Goal: Information Seeking & Learning: Learn about a topic

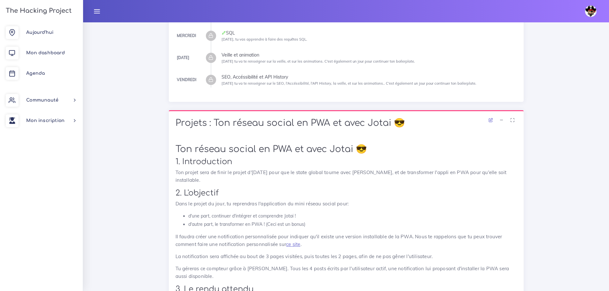
scroll to position [64, 0]
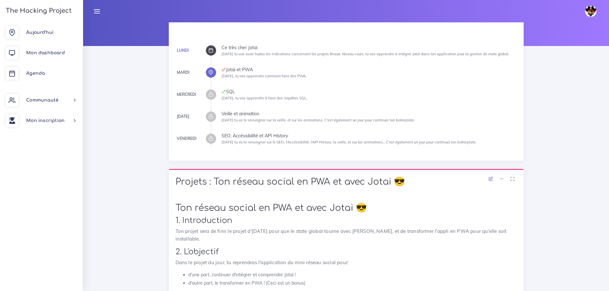
click at [212, 51] on icon at bounding box center [210, 50] width 5 height 5
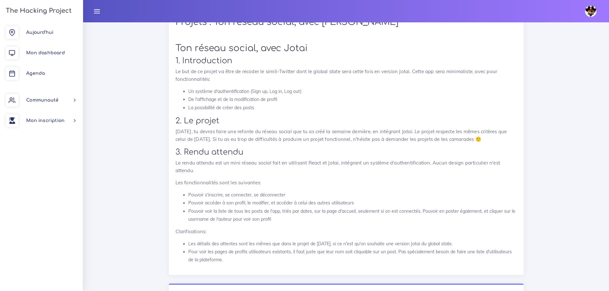
scroll to position [224, 0]
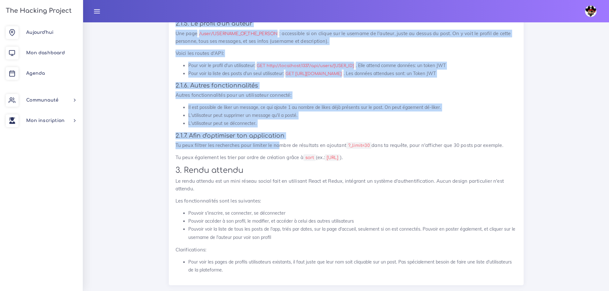
scroll to position [977, 0]
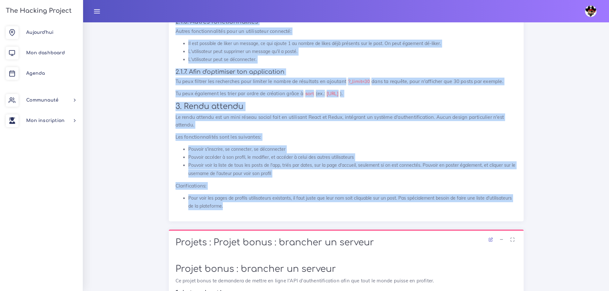
drag, startPoint x: 176, startPoint y: 84, endPoint x: 254, endPoint y: 215, distance: 152.5
copy div "Un mini réseau social 1. Introduction Pour les deux prochains jours, tu vas met…"
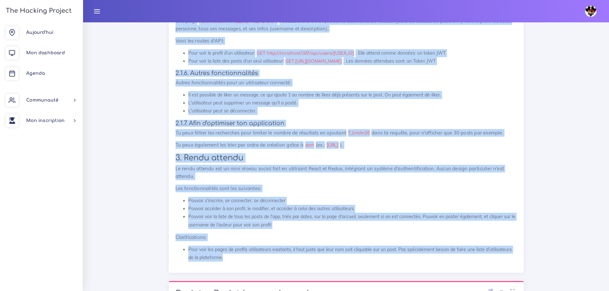
scroll to position [818, 0]
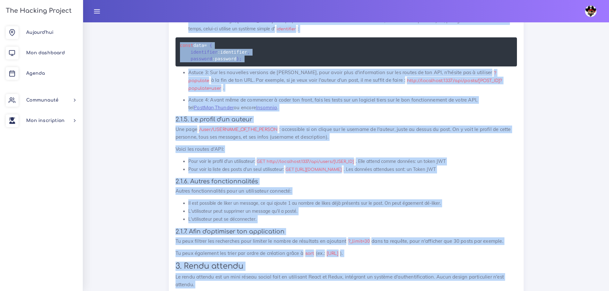
click at [348, 123] on h4 "2.1.5. Le profil d'un auteur" at bounding box center [346, 119] width 341 height 7
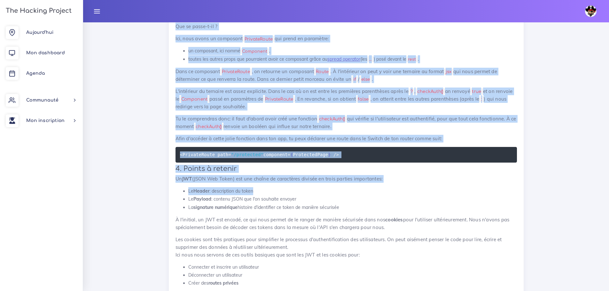
scroll to position [3311, 0]
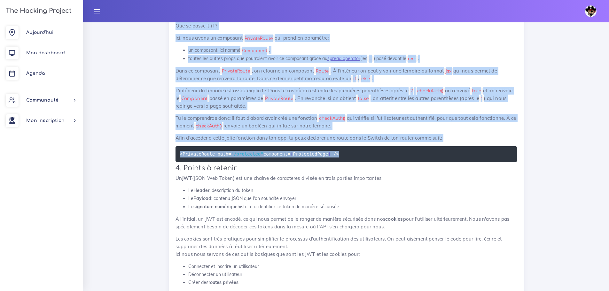
drag, startPoint x: 174, startPoint y: 118, endPoint x: 335, endPoint y: 182, distance: 173.1
copy div "3.2.4. S'inscrire en tant qu'utilisateur Le moment tant attendu: voici comment …"
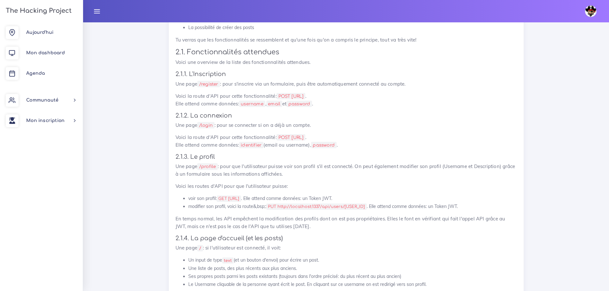
scroll to position [306, 0]
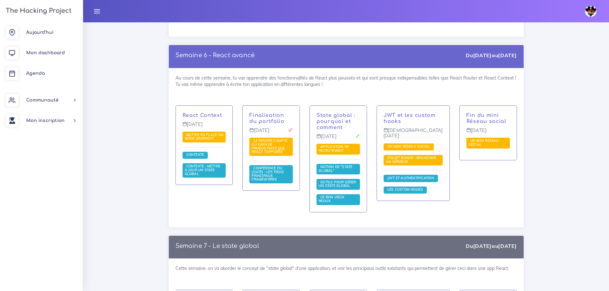
scroll to position [4796, 0]
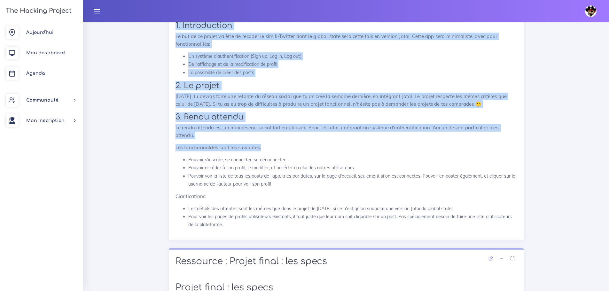
scroll to position [288, 0]
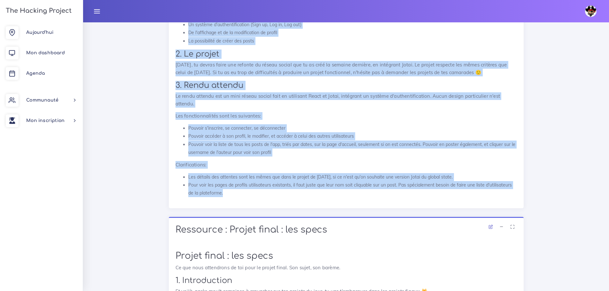
drag, startPoint x: 169, startPoint y: 104, endPoint x: 348, endPoint y: 198, distance: 202.4
click at [348, 198] on div "Ton réseau social, avec Jotai 1. Introduction Le but de ce projet va être de re…" at bounding box center [346, 89] width 355 height 239
copy div "Ton réseau social, avec Jotai 1. Introduction Le but de ce projet va être de re…"
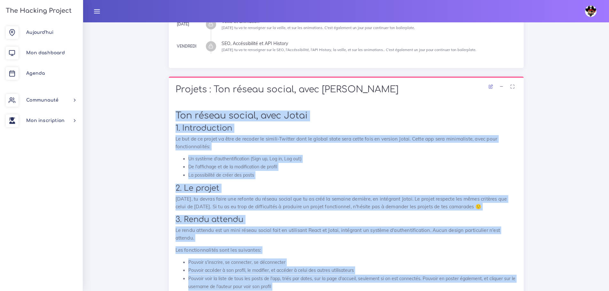
scroll to position [26, 0]
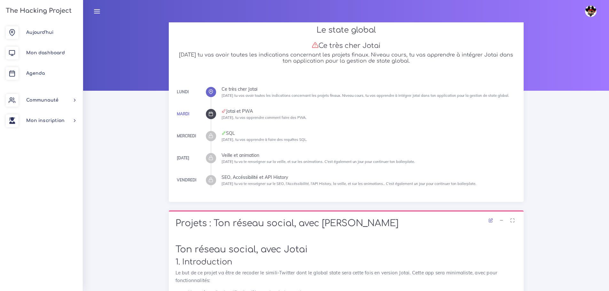
scroll to position [0, 0]
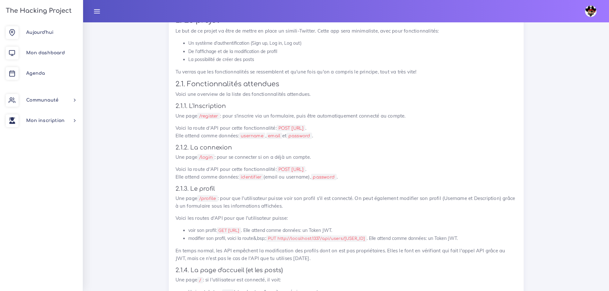
scroll to position [306, 0]
